Goal: Task Accomplishment & Management: Complete application form

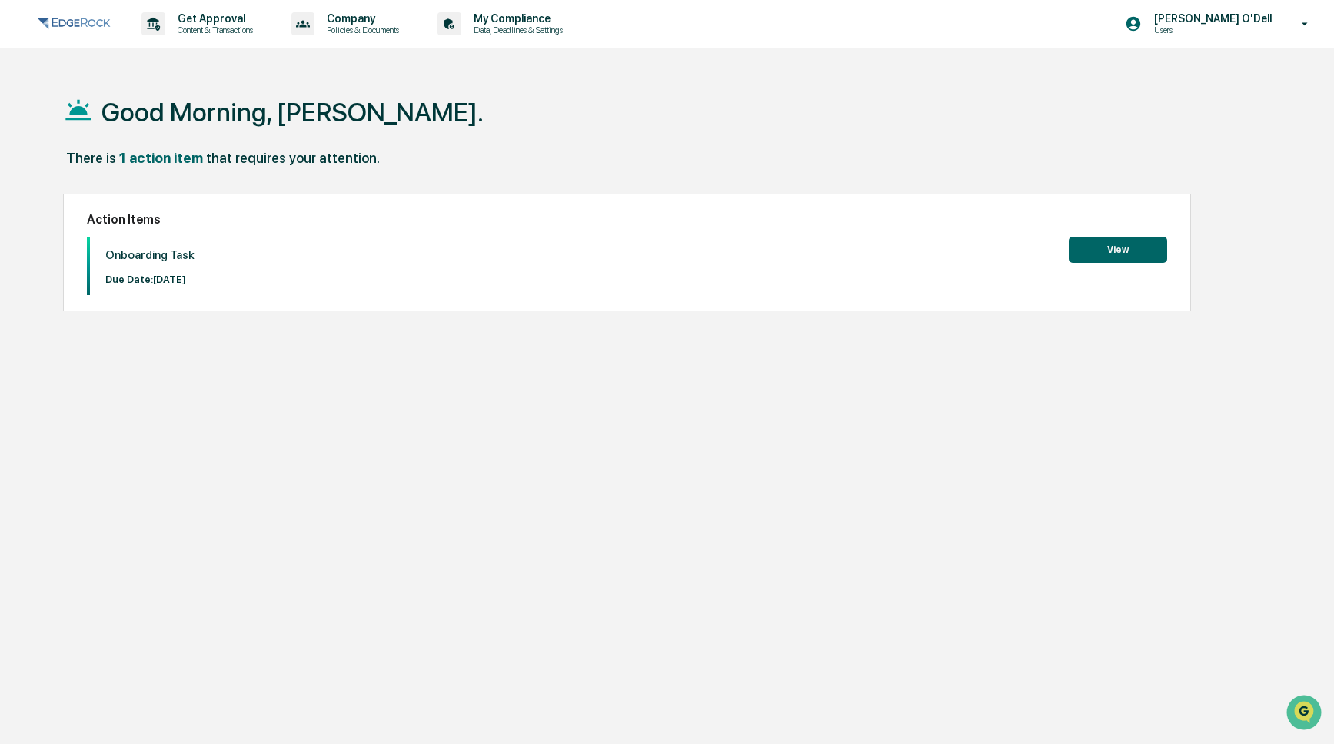
click at [1105, 250] on button "View" at bounding box center [1117, 250] width 98 height 26
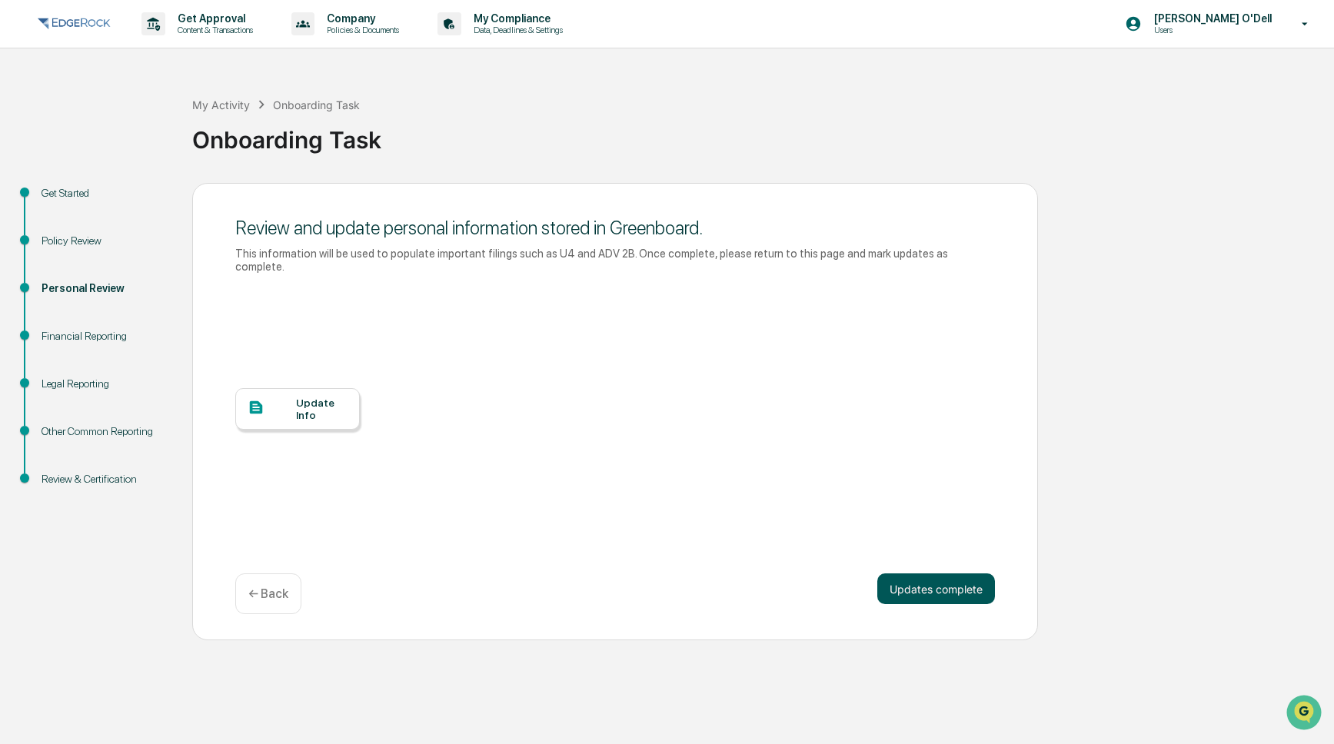
click at [922, 587] on button "Updates complete" at bounding box center [936, 588] width 118 height 31
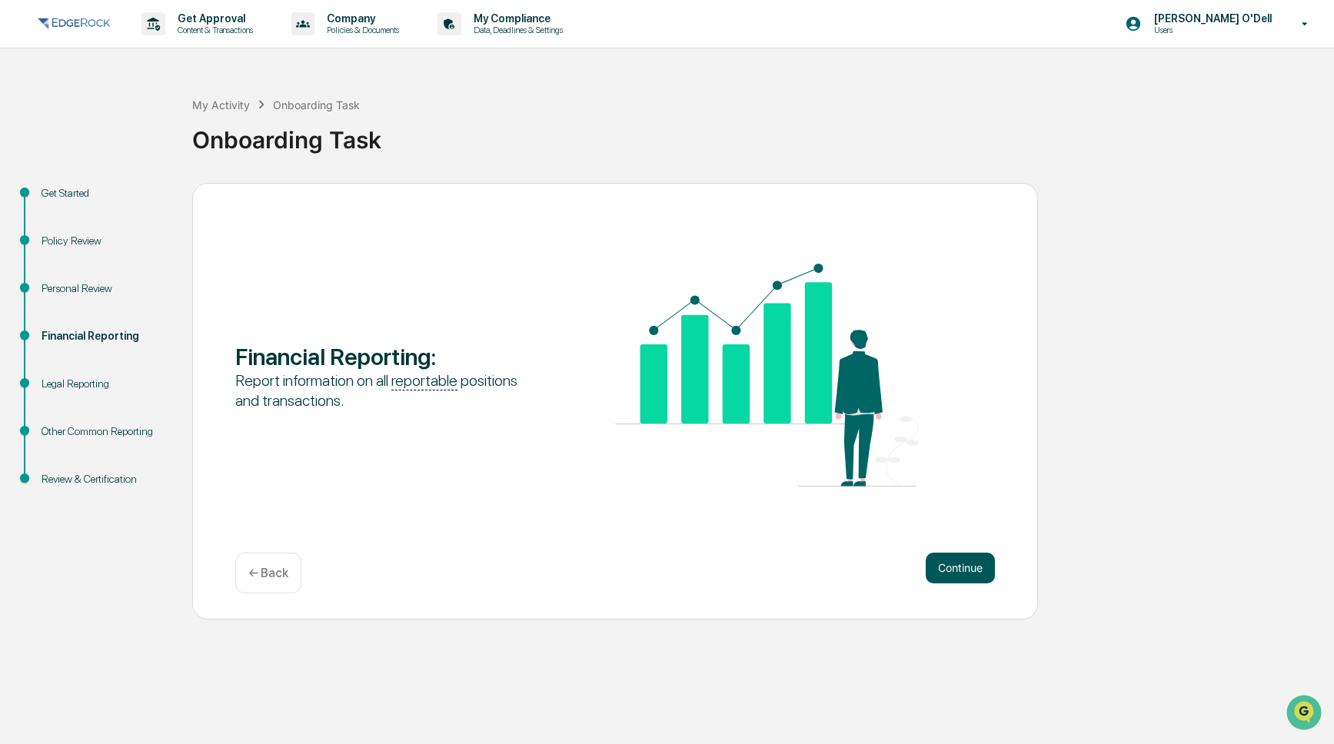
click at [956, 570] on button "Continue" at bounding box center [960, 568] width 69 height 31
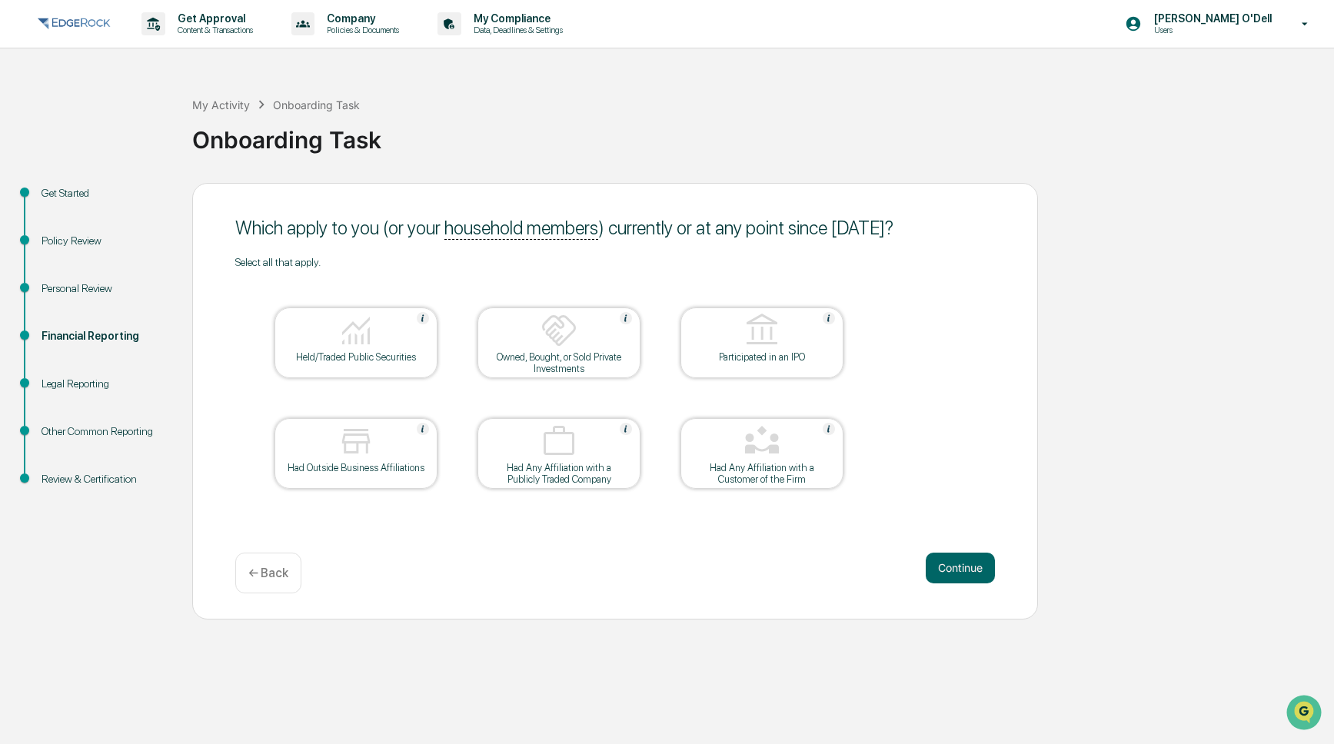
click at [381, 341] on div at bounding box center [356, 331] width 154 height 39
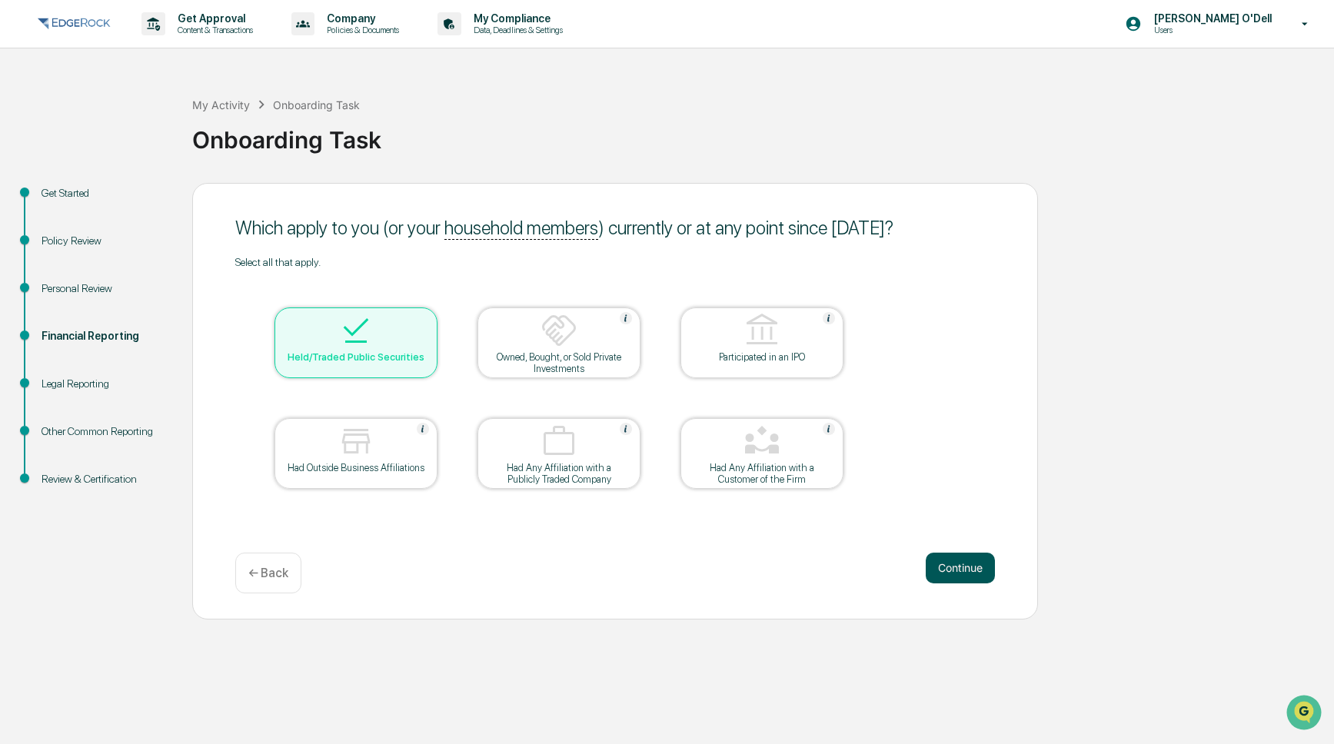
click at [962, 572] on button "Continue" at bounding box center [960, 568] width 69 height 31
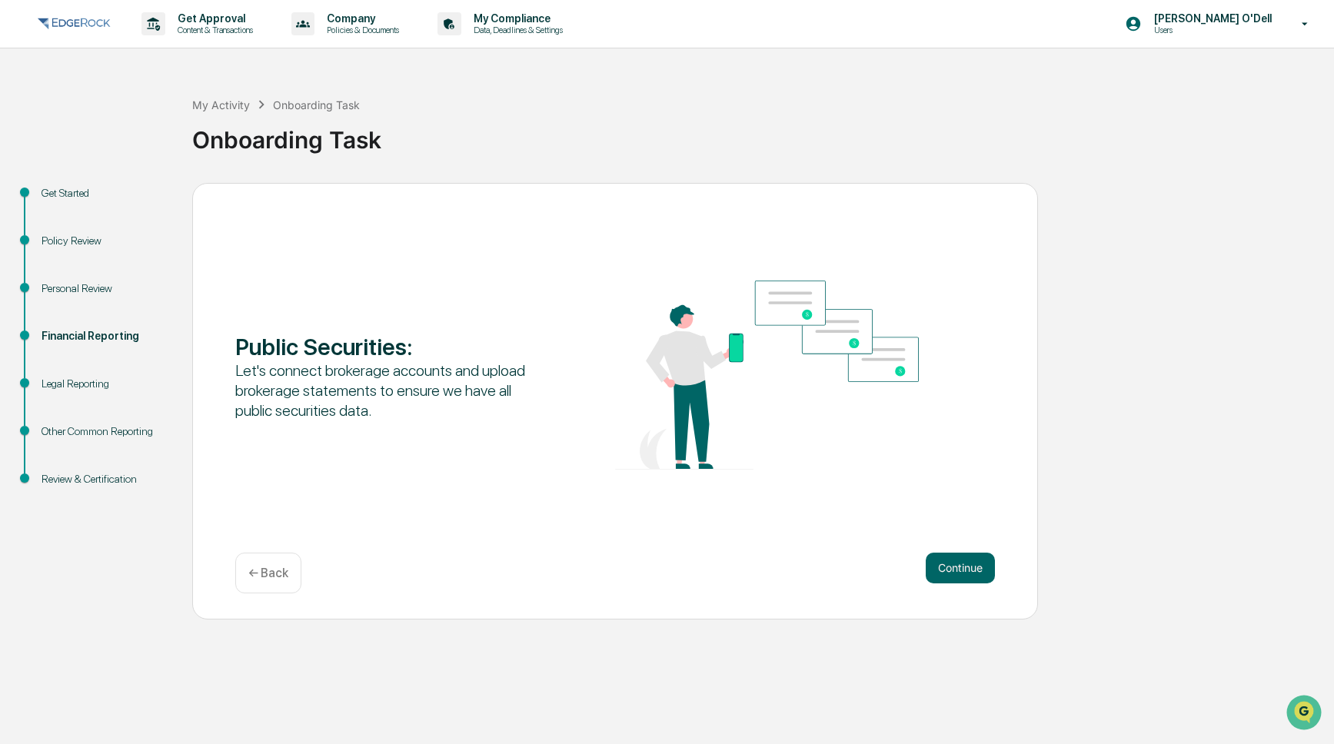
click at [280, 578] on p "← Back" at bounding box center [268, 573] width 40 height 15
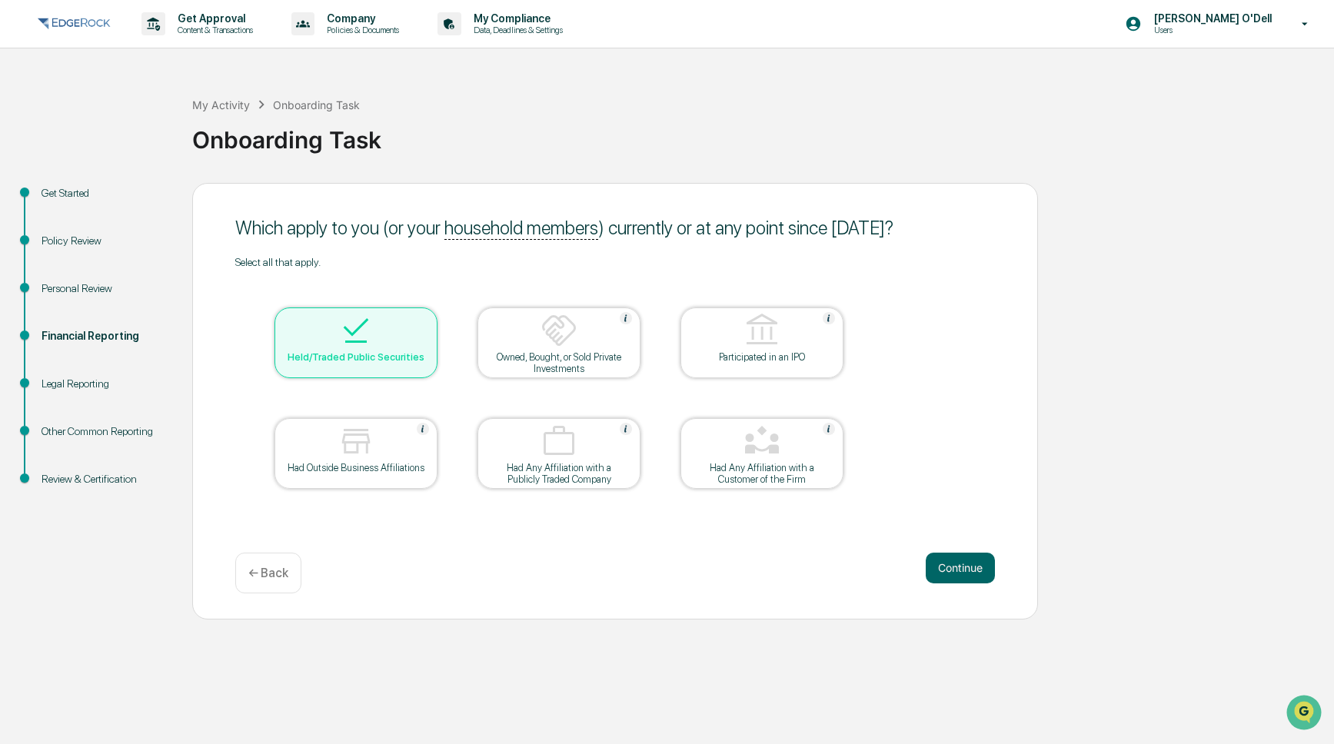
click at [751, 448] on img at bounding box center [761, 441] width 37 height 37
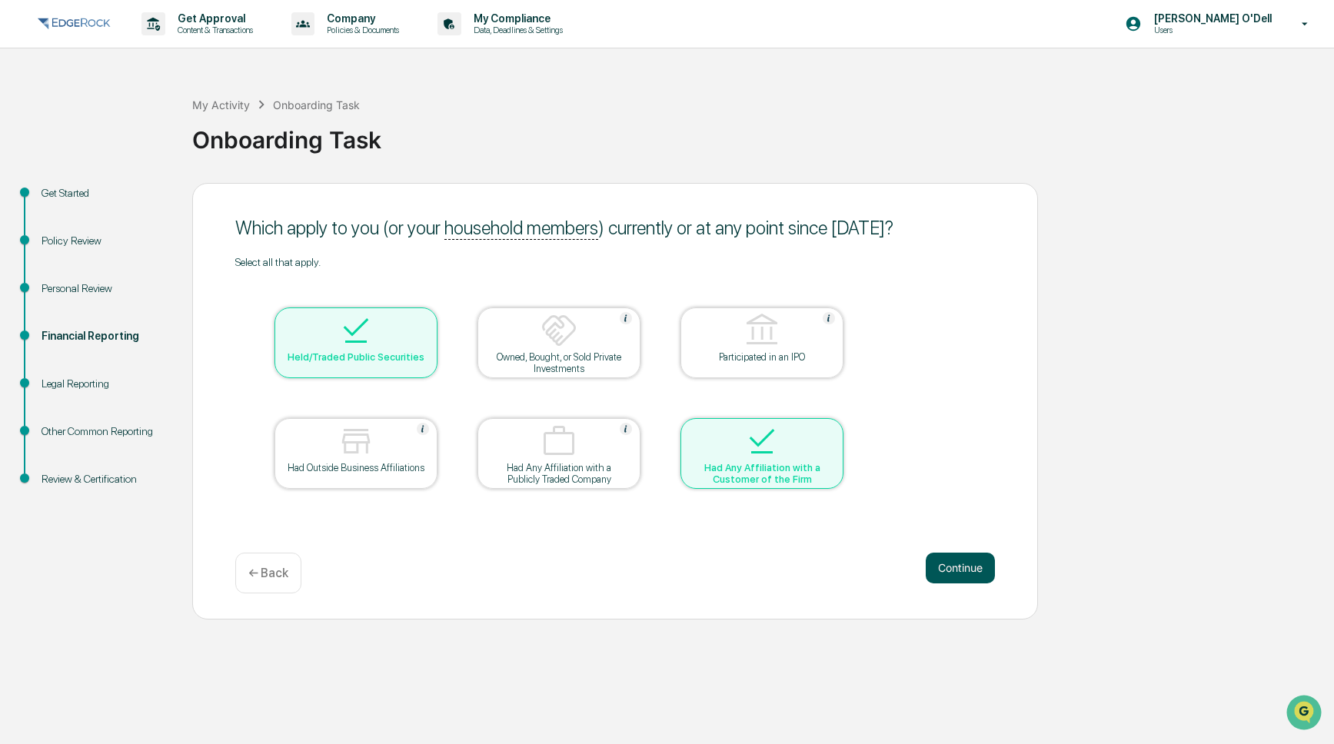
click at [964, 567] on button "Continue" at bounding box center [960, 568] width 69 height 31
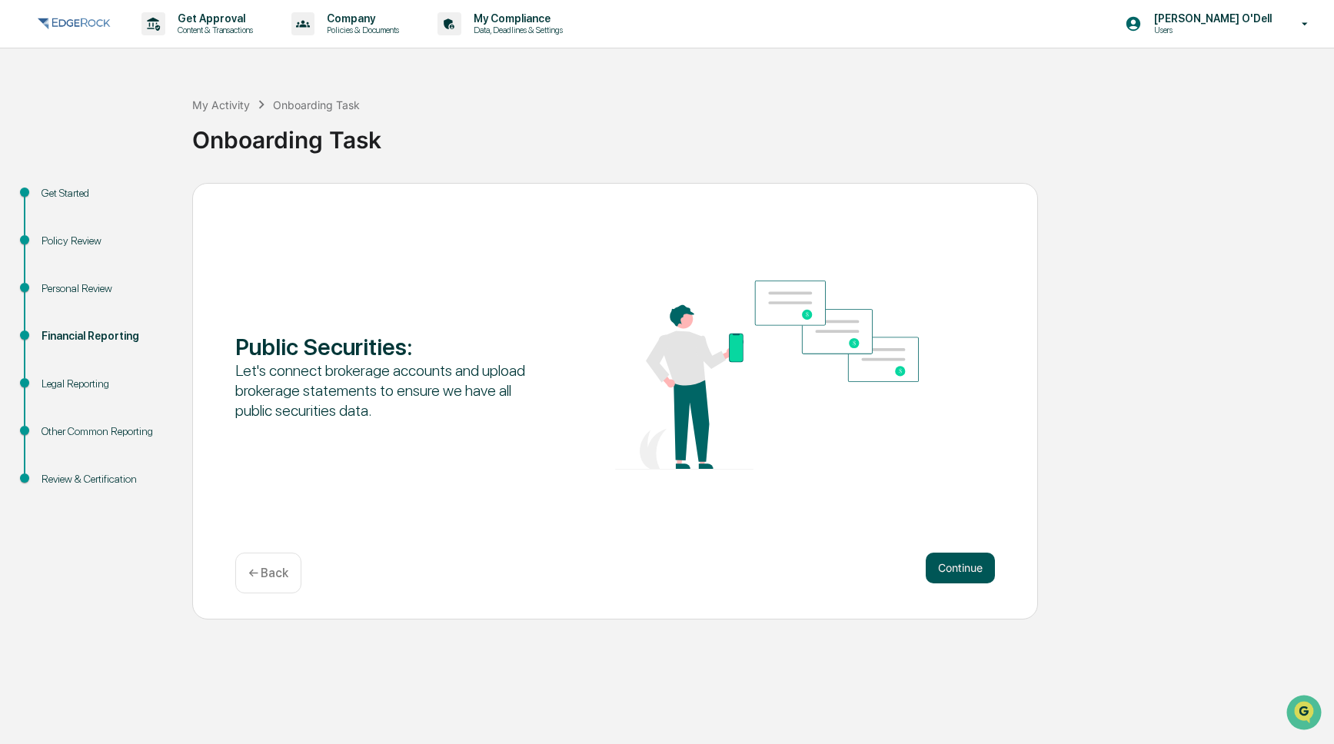
click at [959, 567] on button "Continue" at bounding box center [960, 568] width 69 height 31
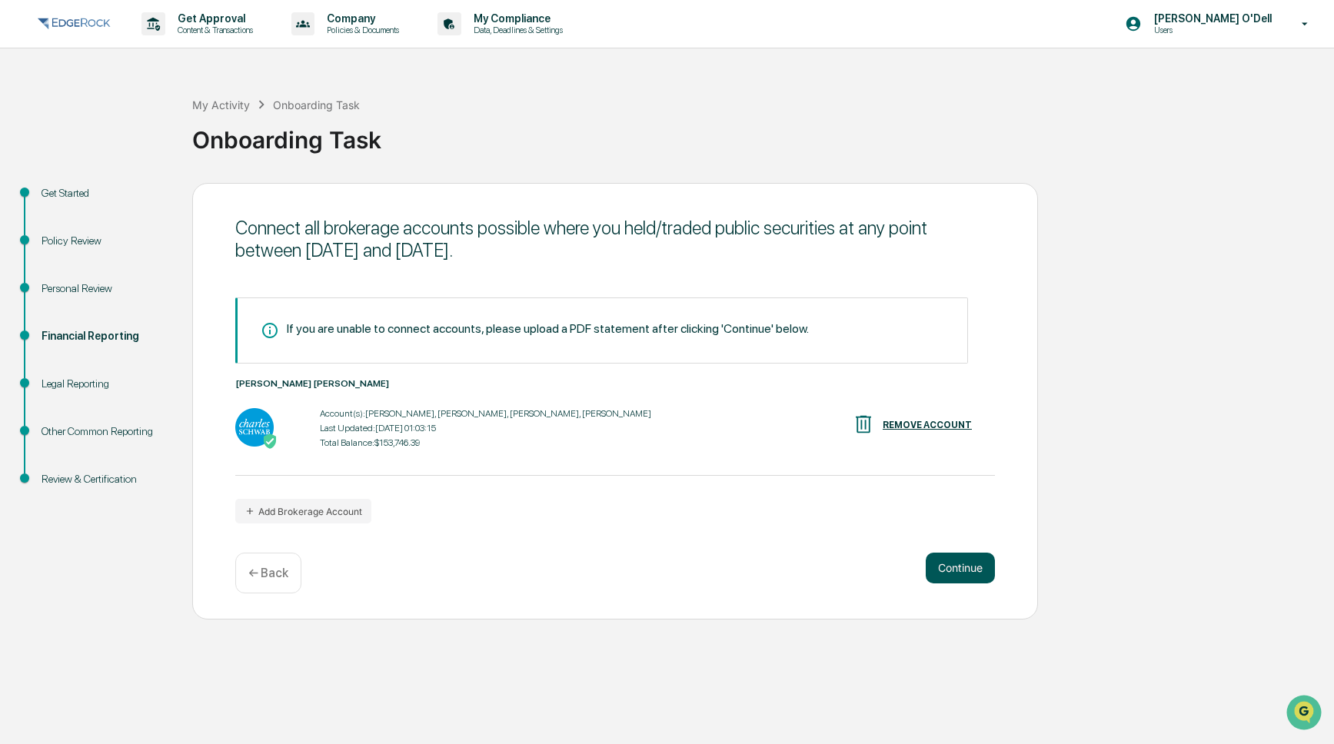
click at [959, 568] on button "Continue" at bounding box center [960, 568] width 69 height 31
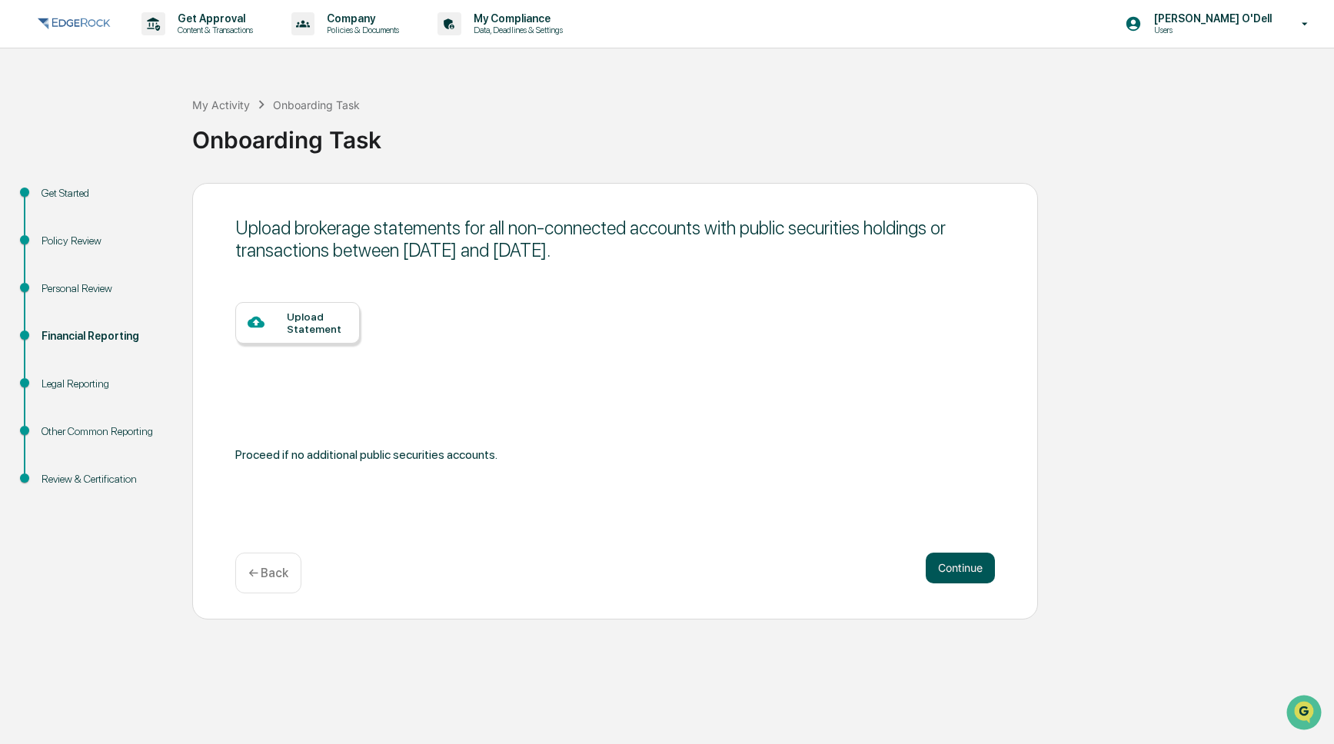
click at [955, 568] on button "Continue" at bounding box center [960, 568] width 69 height 31
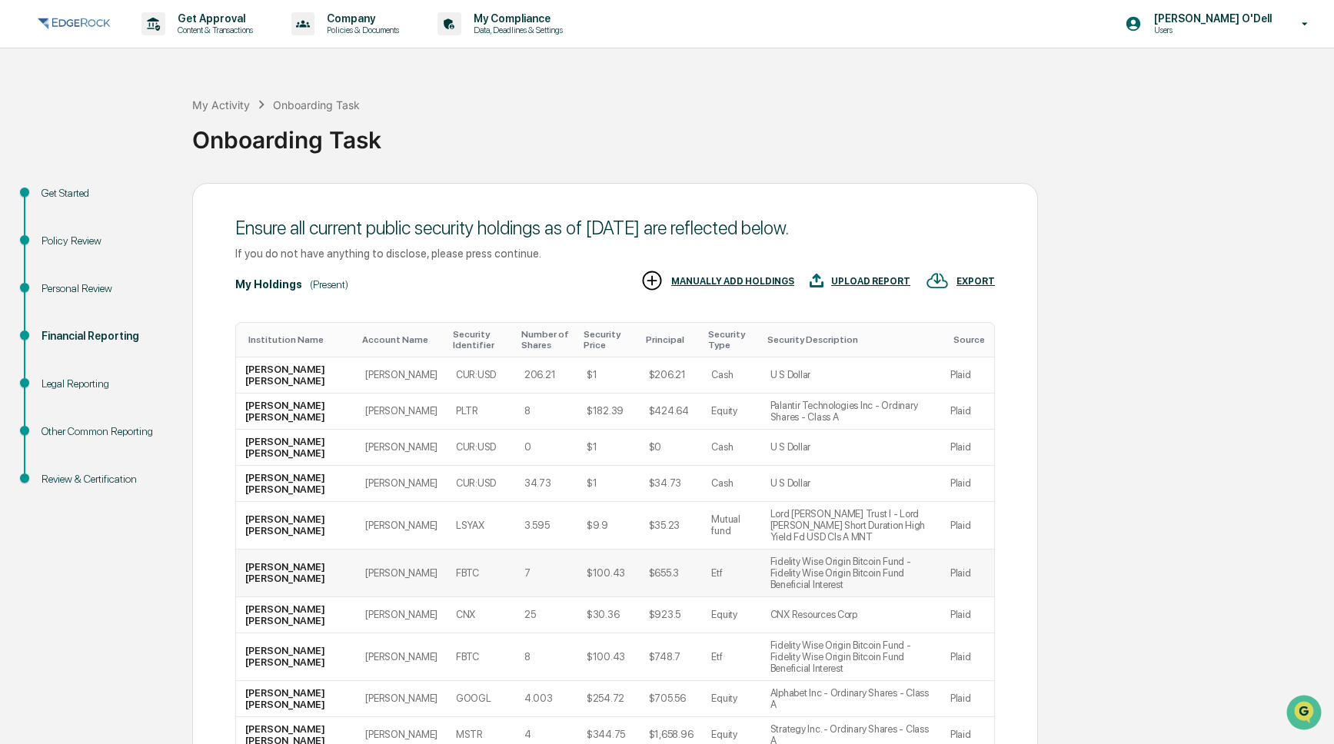
scroll to position [124, 0]
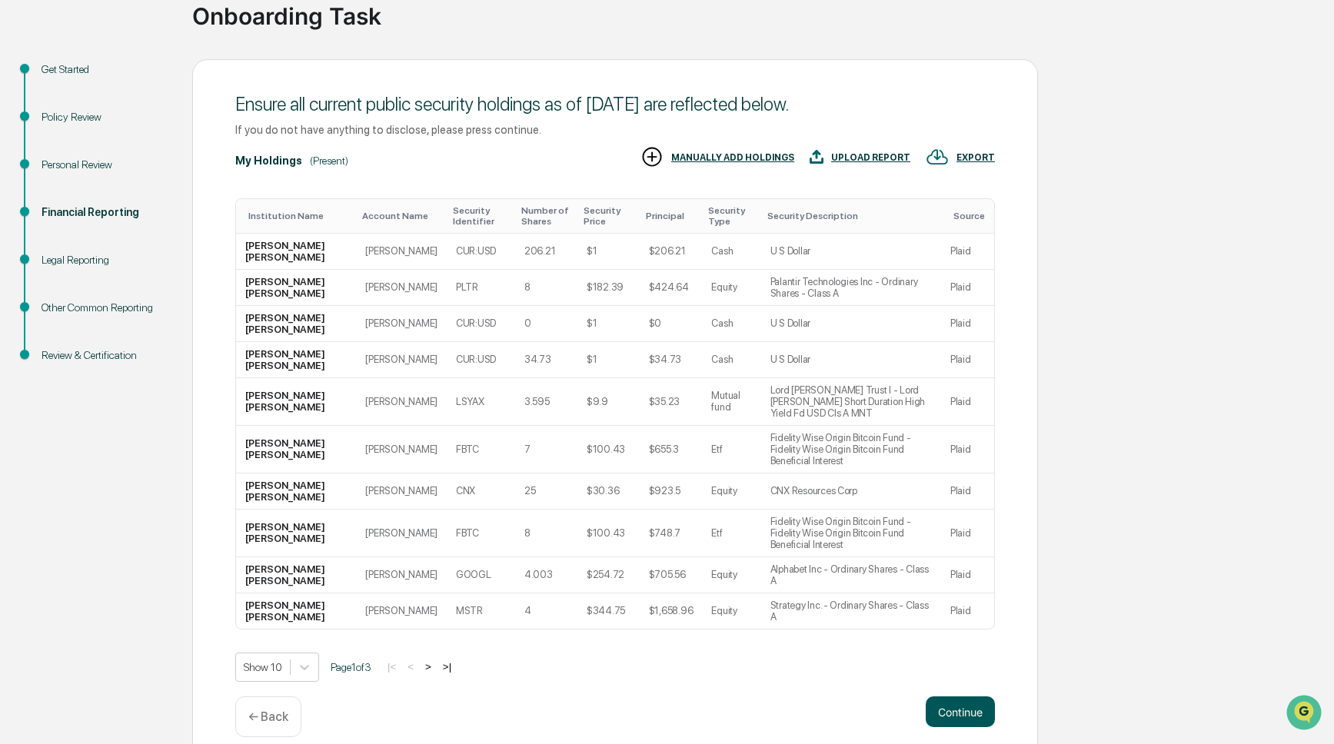
click at [949, 696] on button "Continue" at bounding box center [960, 711] width 69 height 31
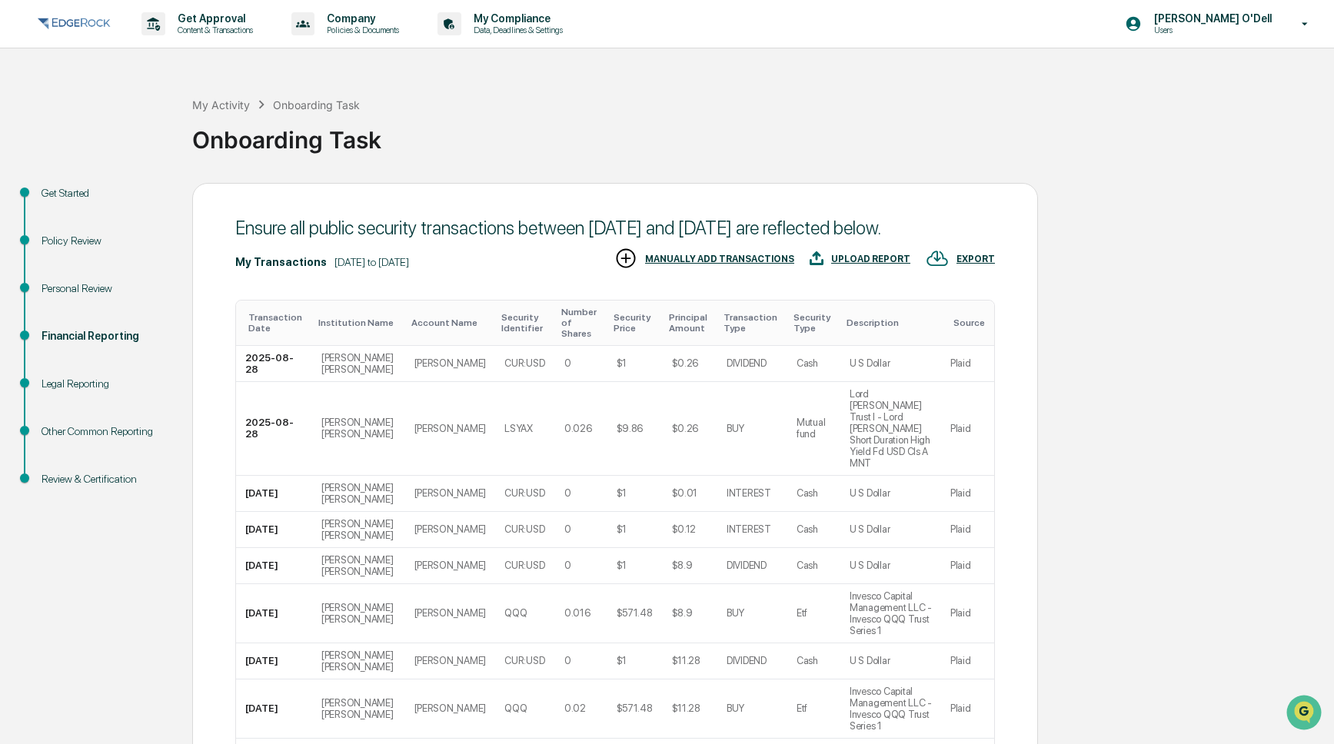
scroll to position [197, 0]
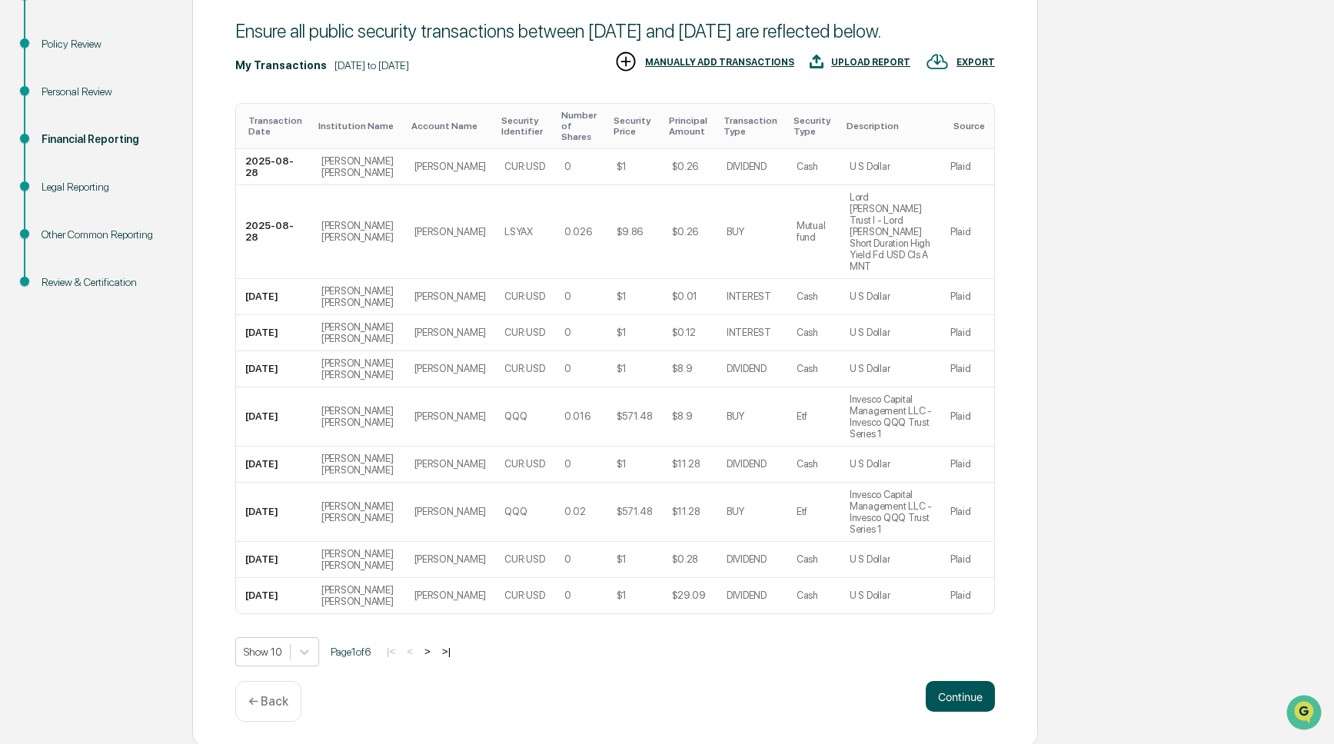
click at [970, 696] on button "Continue" at bounding box center [960, 696] width 69 height 31
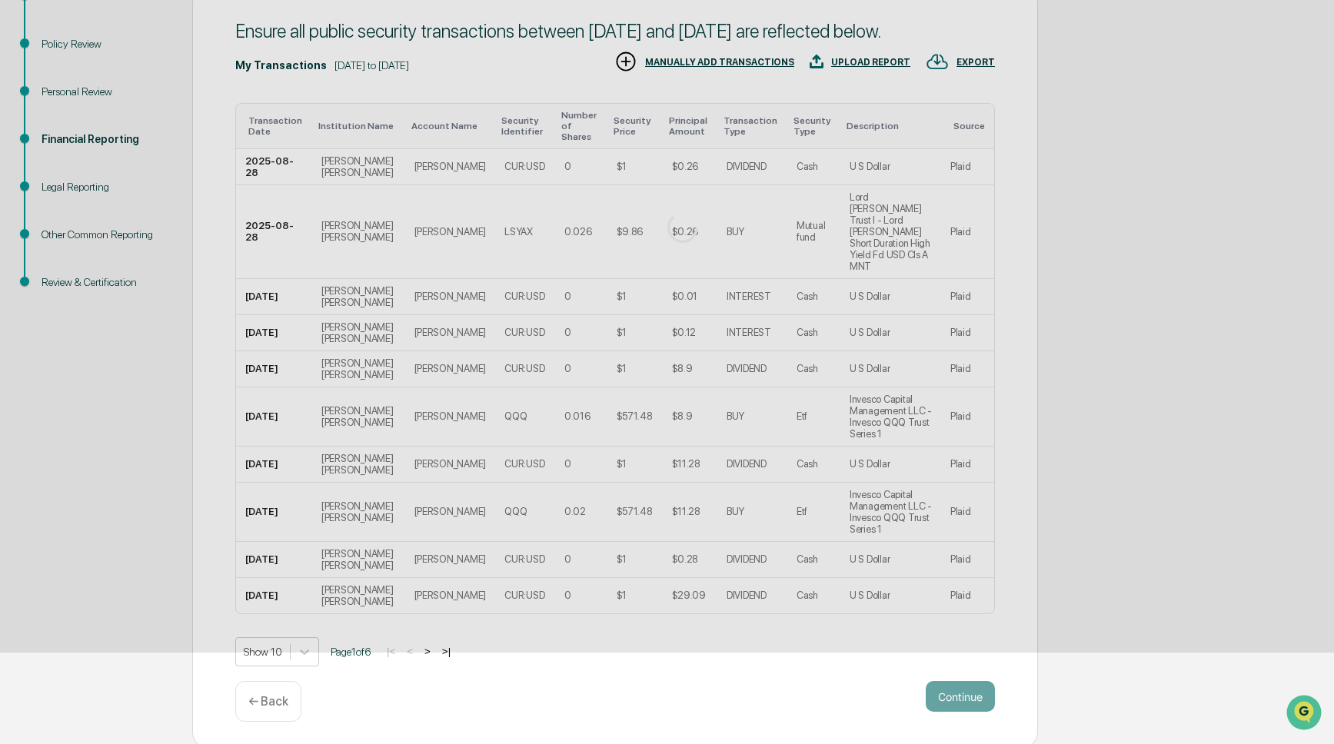
scroll to position [0, 0]
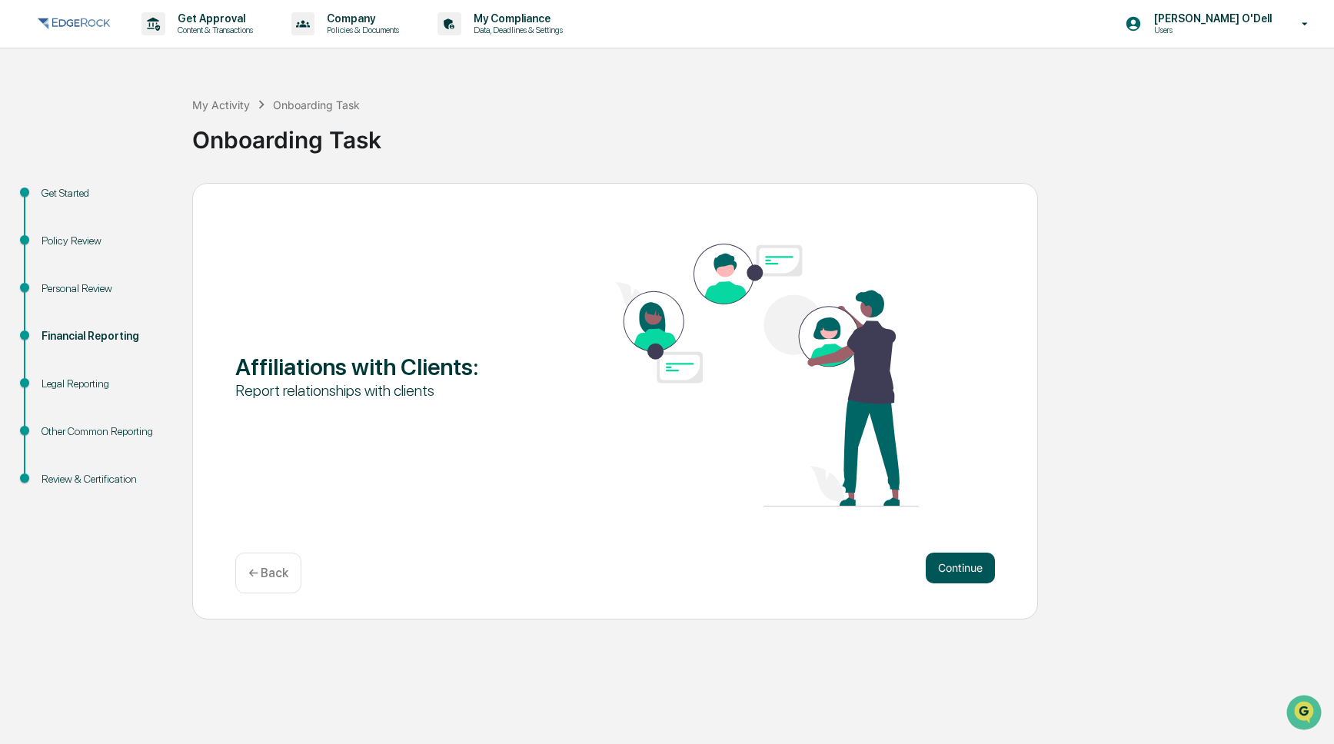
click at [967, 570] on button "Continue" at bounding box center [960, 568] width 69 height 31
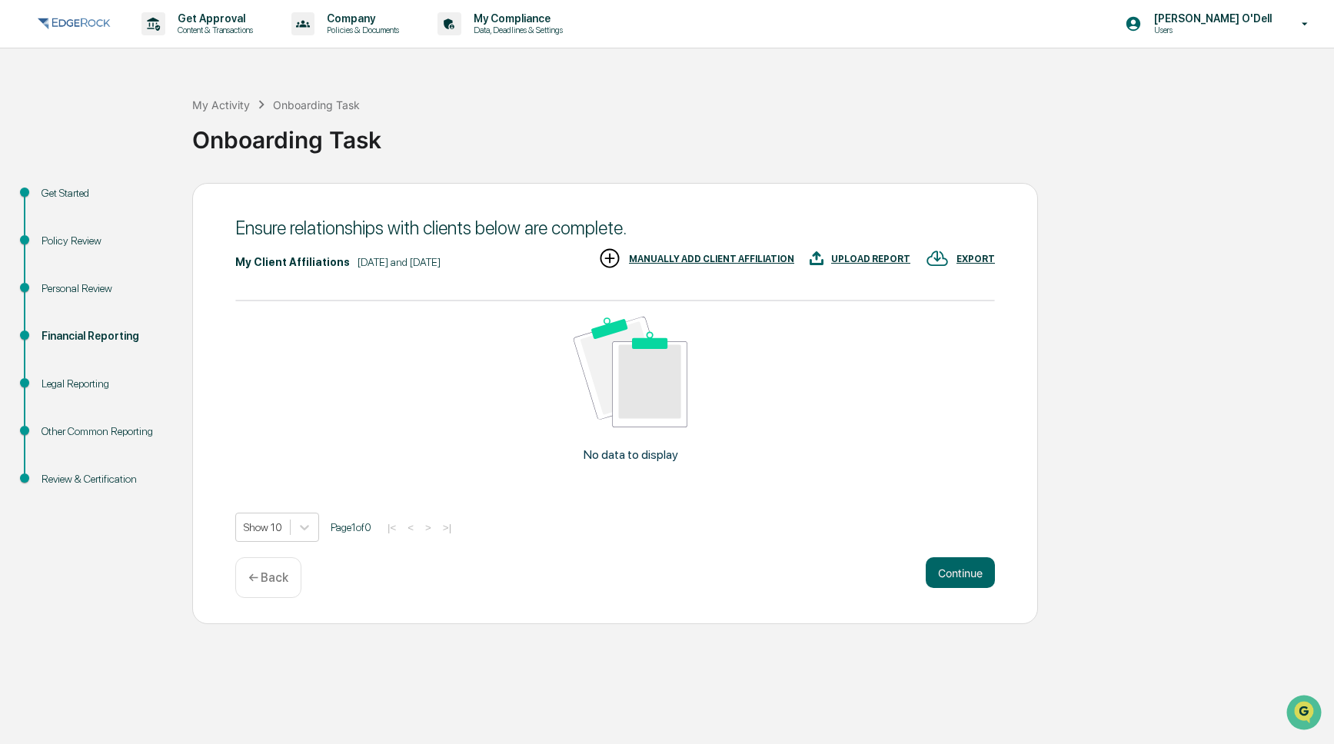
click at [633, 258] on div "MANUALLY ADD CLIENT AFFILIATION" at bounding box center [711, 259] width 165 height 11
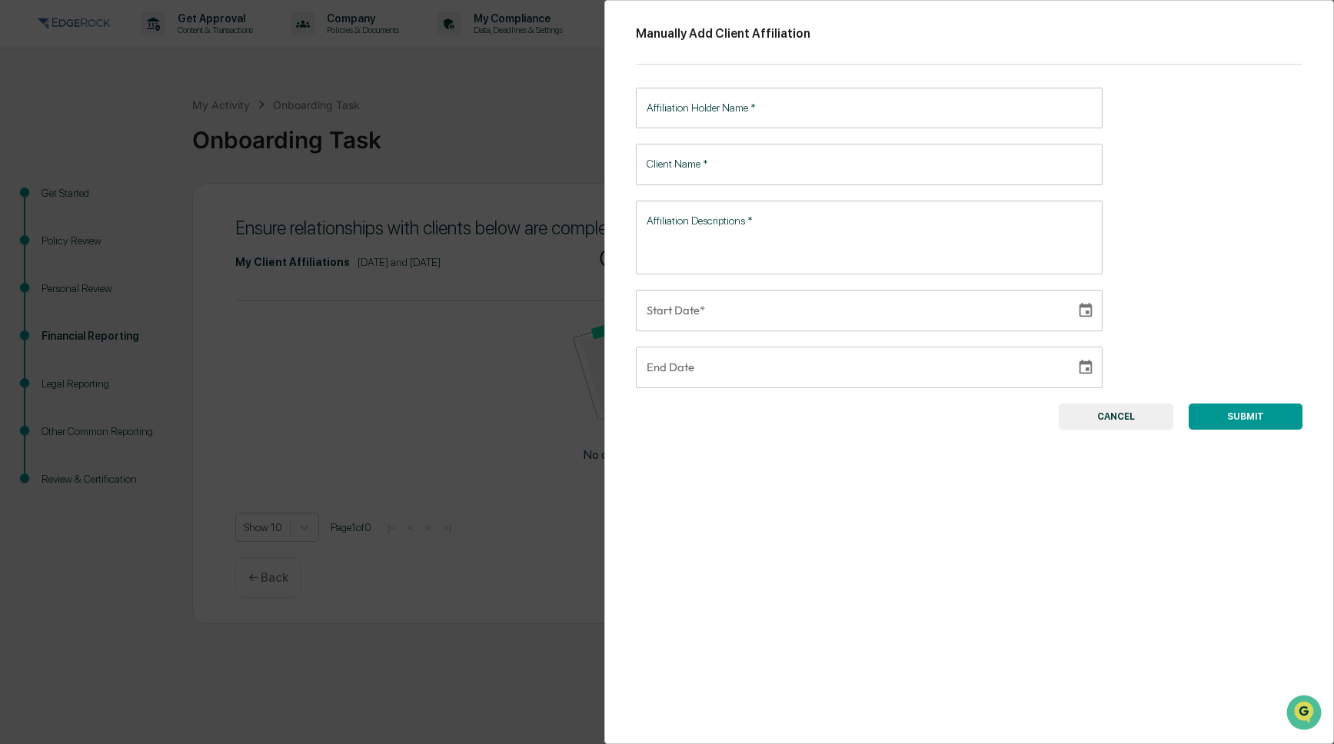
click at [783, 110] on input "Affiliation Holder Name   *" at bounding box center [869, 108] width 467 height 41
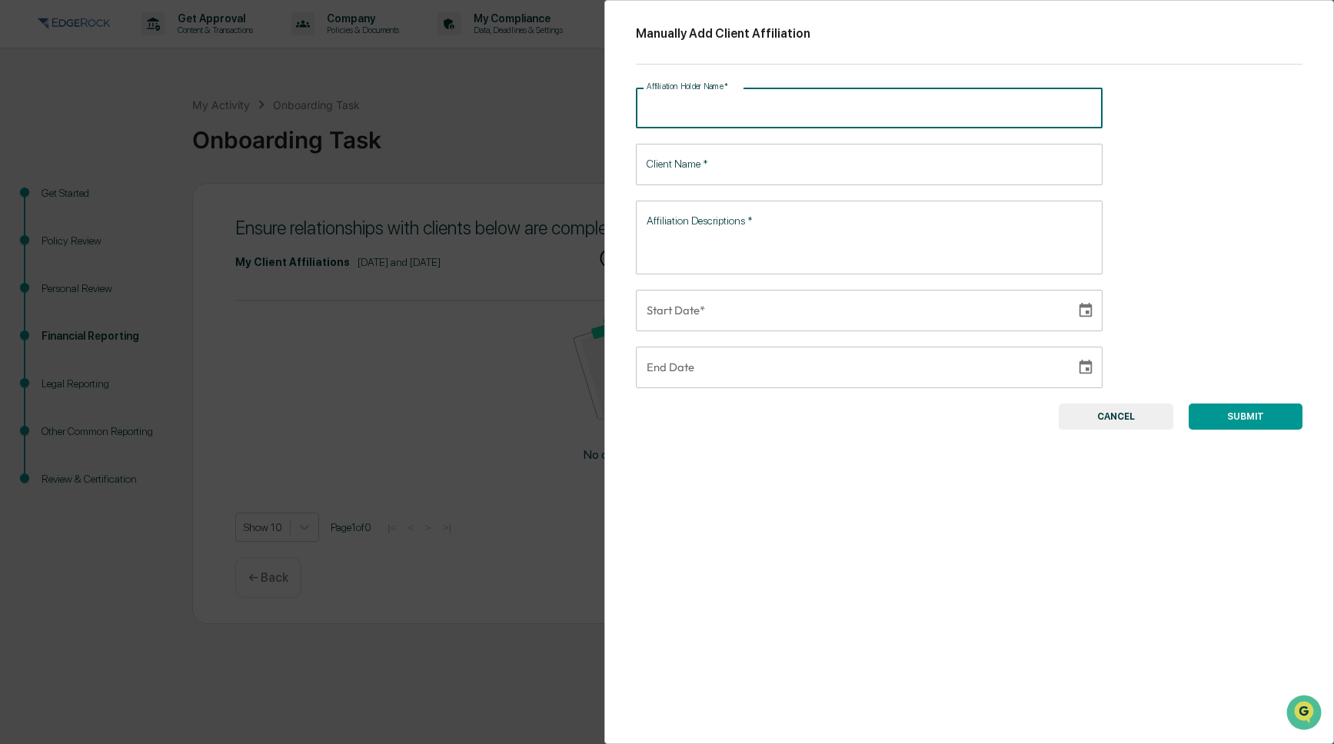
click at [1125, 422] on button "CANCEL" at bounding box center [1115, 417] width 115 height 26
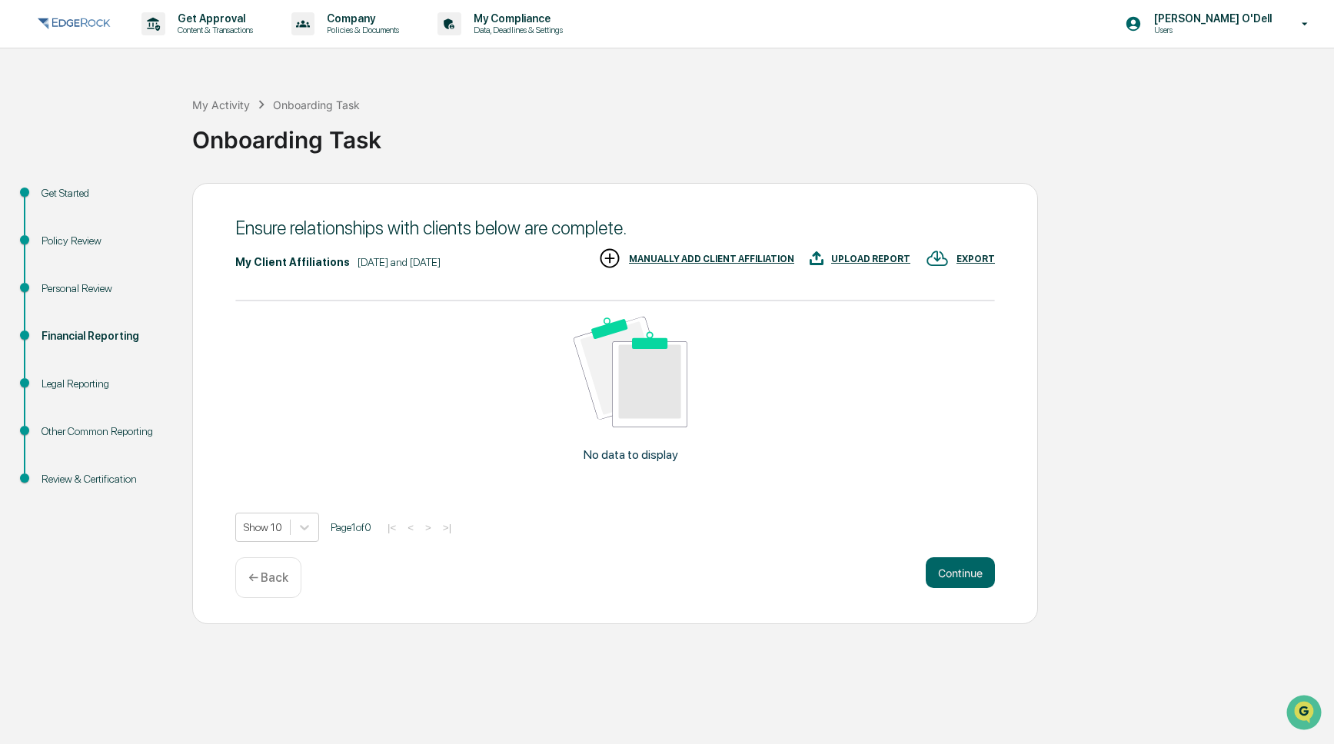
click at [268, 582] on p "← Back" at bounding box center [268, 577] width 40 height 15
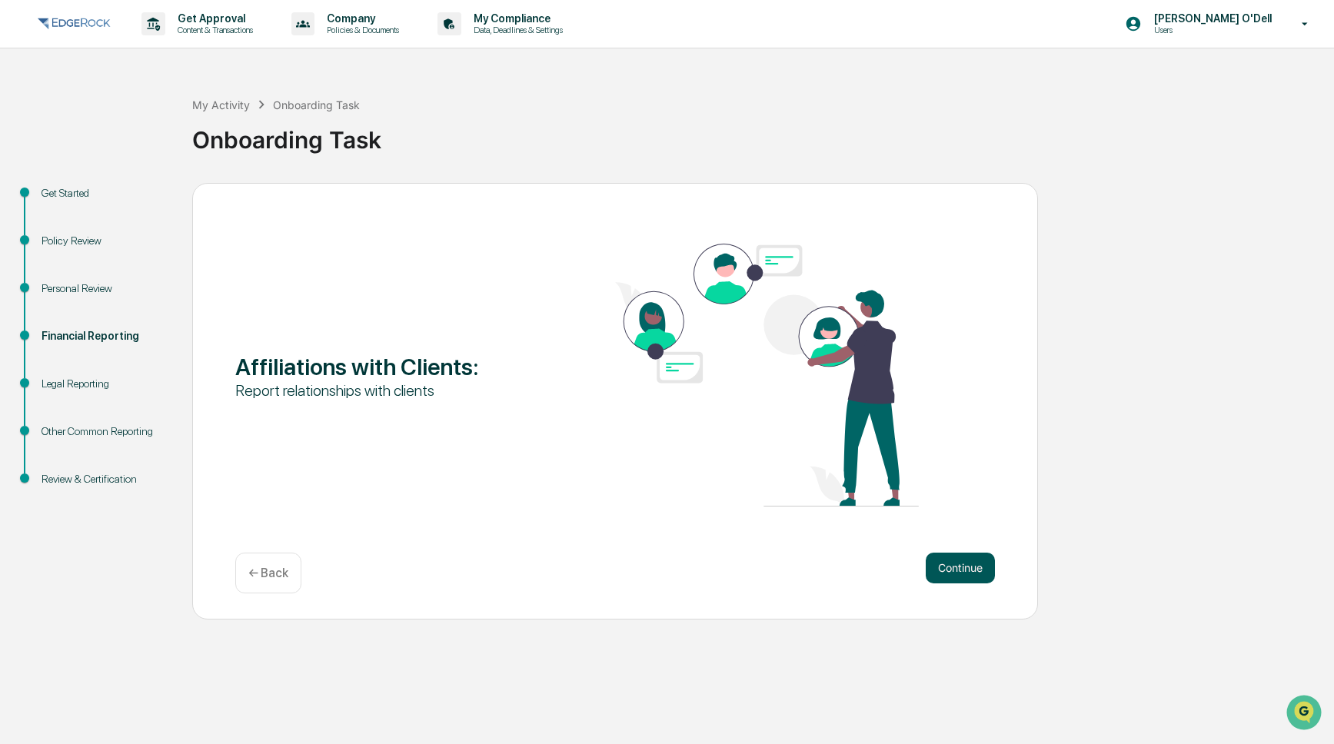
click at [966, 569] on button "Continue" at bounding box center [960, 568] width 69 height 31
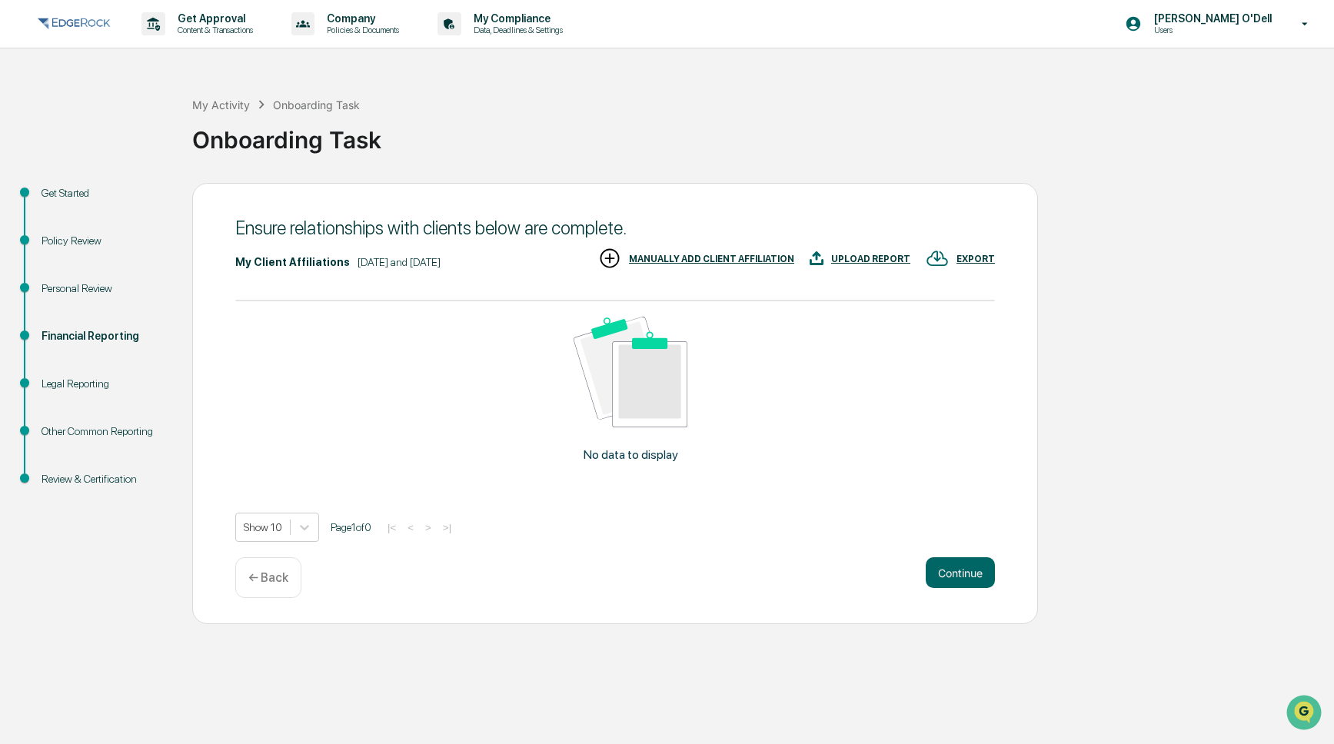
click at [666, 260] on div "MANUALLY ADD CLIENT AFFILIATION" at bounding box center [711, 259] width 165 height 11
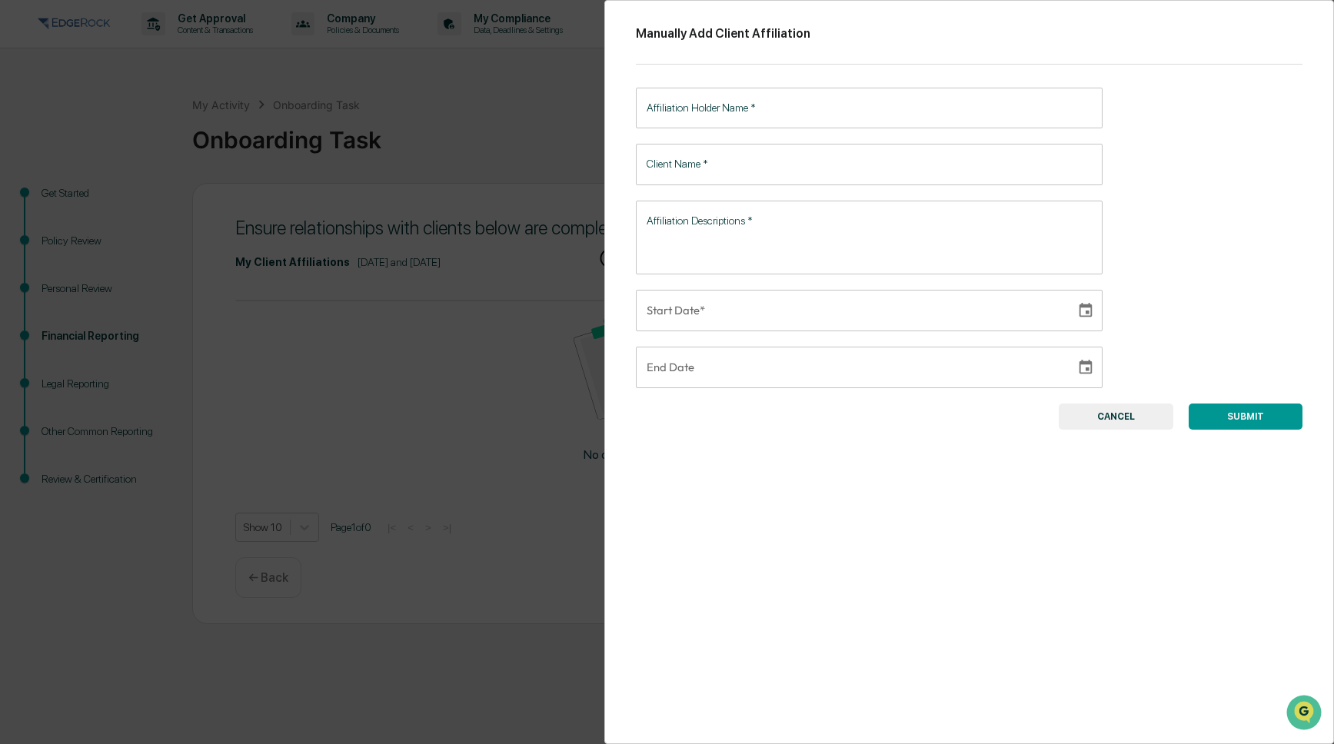
click at [678, 242] on textarea "Affiliation Descriptions   *" at bounding box center [868, 237] width 445 height 48
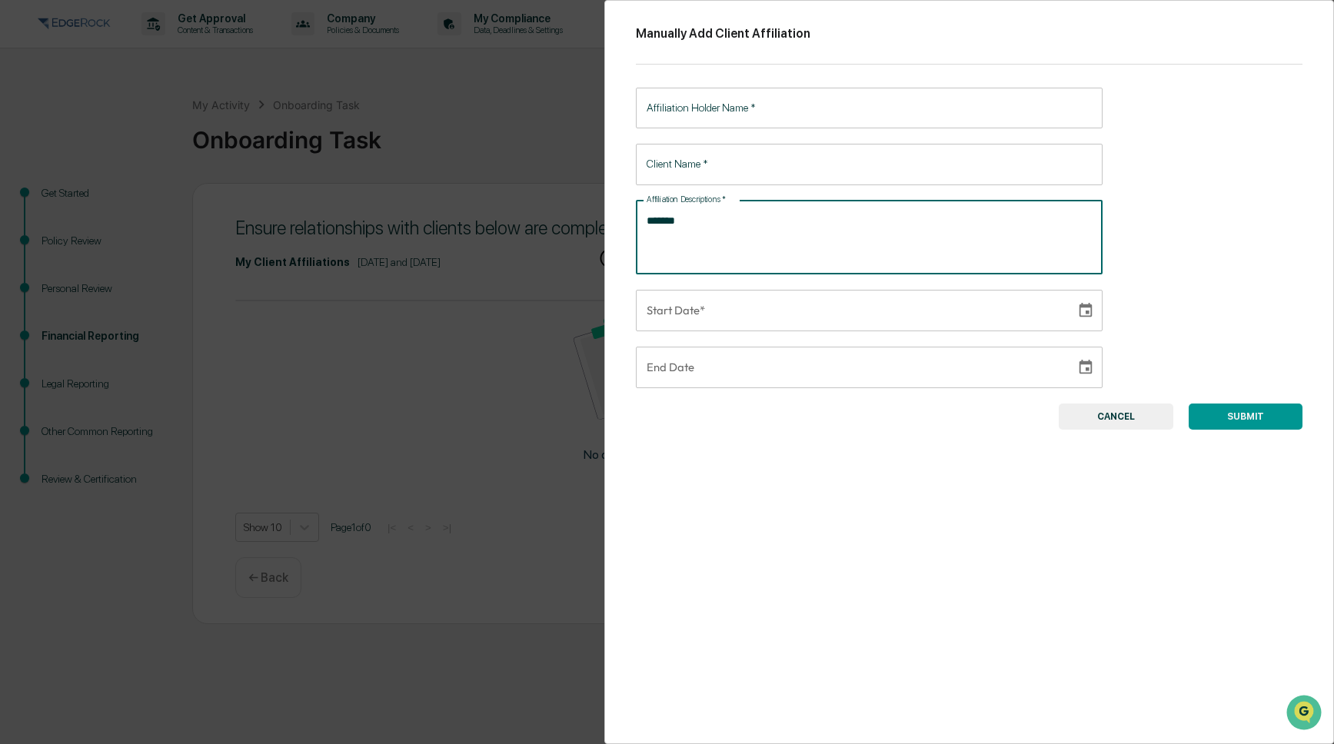
type textarea "*******"
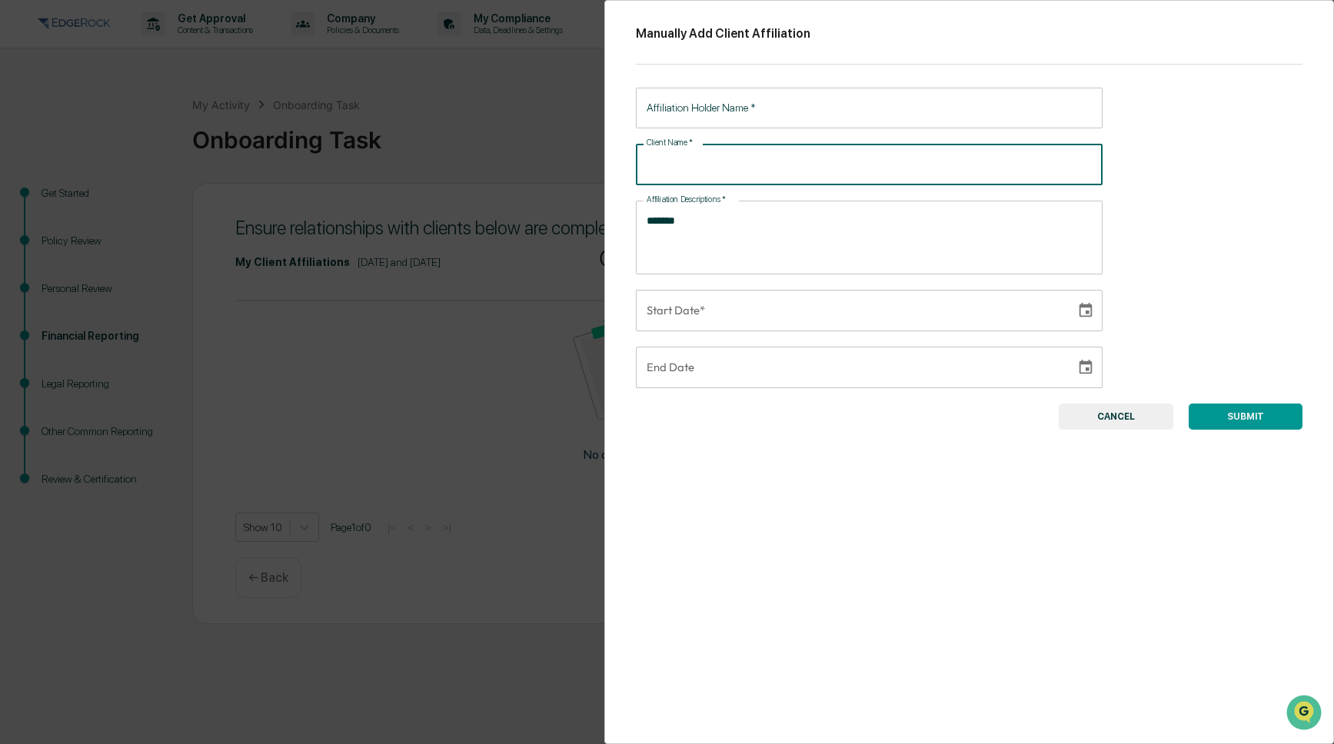
click at [677, 169] on input "Client Name   *" at bounding box center [869, 164] width 467 height 41
type input "**********"
click at [693, 113] on input "Affiliation Holder Name   *" at bounding box center [869, 108] width 467 height 41
